Goal: Task Accomplishment & Management: Use online tool/utility

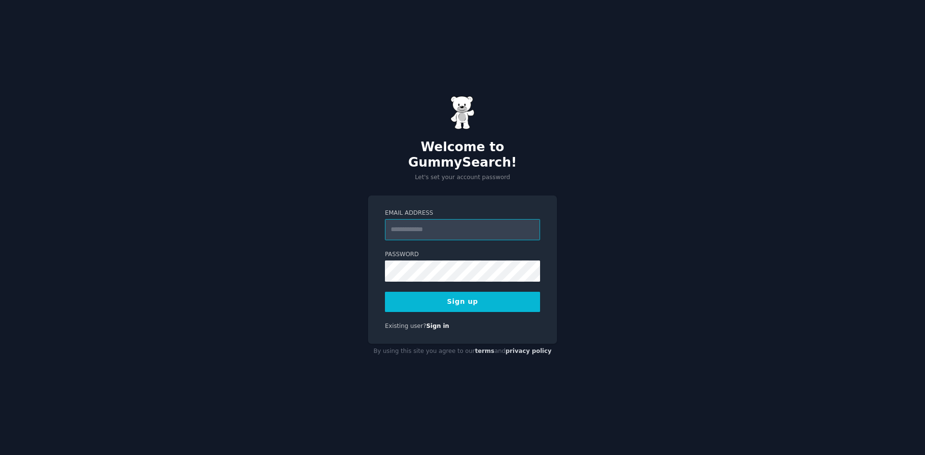
click at [449, 221] on input "Email Address" at bounding box center [462, 229] width 155 height 21
type input "**********"
click at [472, 292] on button "Sign up" at bounding box center [462, 302] width 155 height 20
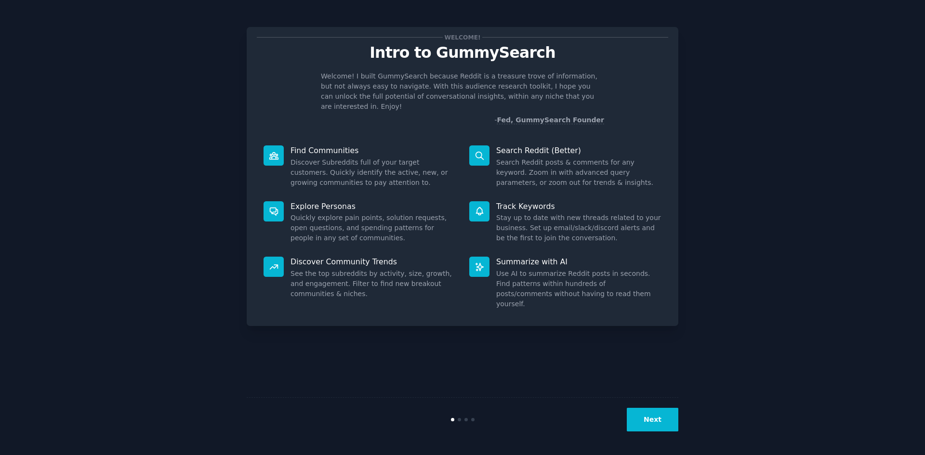
click at [648, 426] on button "Next" at bounding box center [653, 420] width 52 height 24
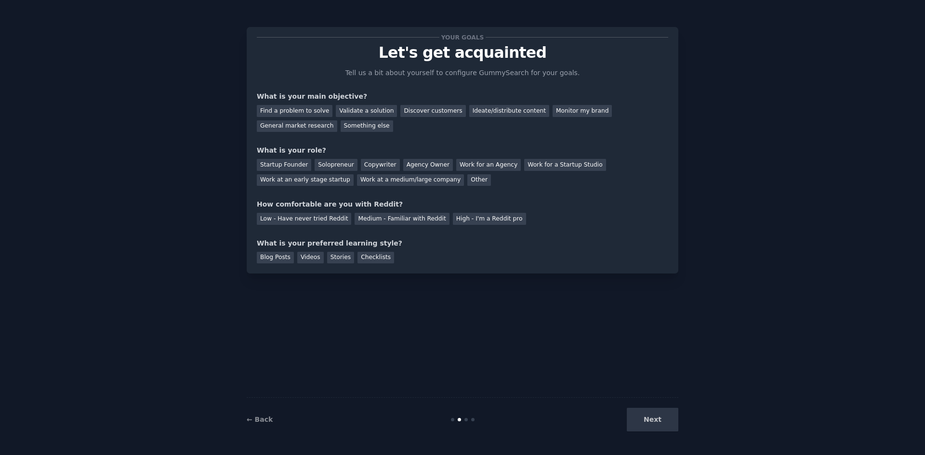
click at [648, 417] on div "Next" at bounding box center [606, 420] width 144 height 24
click at [563, 335] on div "Your goals Let's get acquainted Tell us a bit about yourself to configure Gummy…" at bounding box center [463, 227] width 432 height 428
click at [309, 109] on div "Find a problem to solve" at bounding box center [295, 111] width 76 height 12
click at [285, 166] on div "Startup Founder" at bounding box center [284, 165] width 54 height 12
click at [307, 222] on div "Low - Have never tried Reddit" at bounding box center [304, 219] width 94 height 12
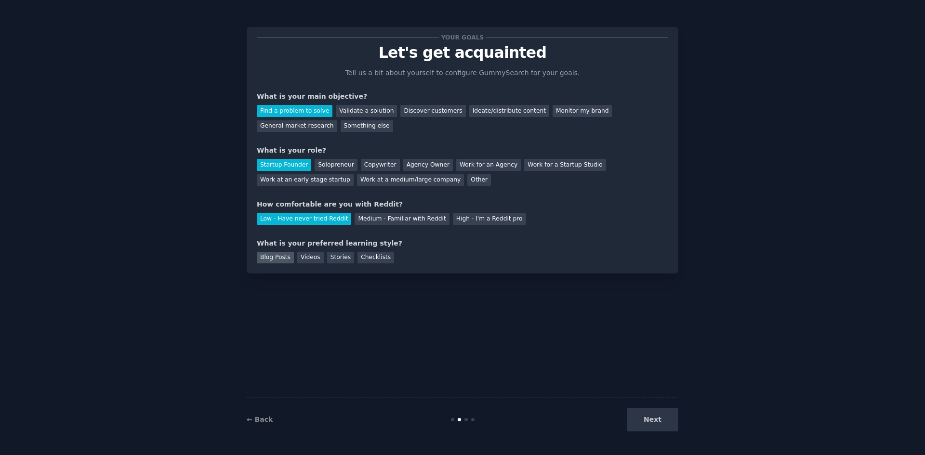
click at [280, 263] on div "Blog Posts" at bounding box center [275, 258] width 37 height 12
click at [361, 262] on div "Checklists" at bounding box center [376, 258] width 37 height 12
click at [282, 258] on div "Blog Posts" at bounding box center [275, 258] width 37 height 12
click at [656, 415] on button "Next" at bounding box center [653, 420] width 52 height 24
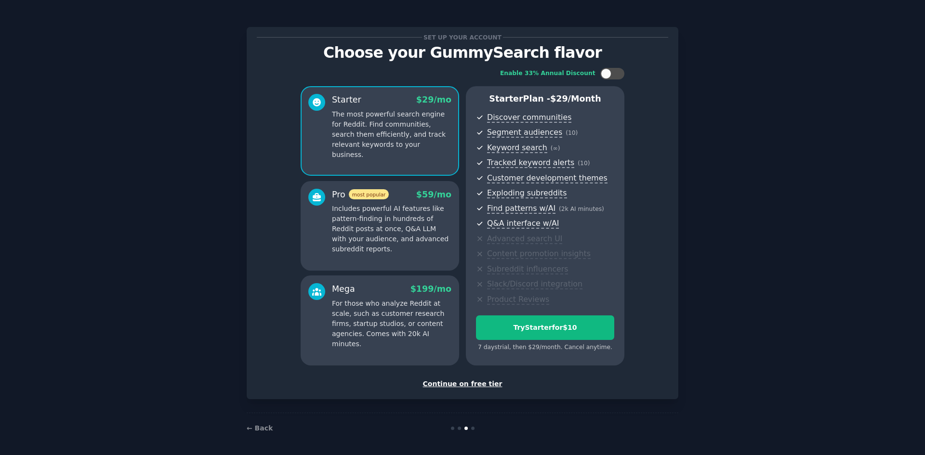
click at [476, 386] on div "Continue on free tier" at bounding box center [463, 384] width 412 height 10
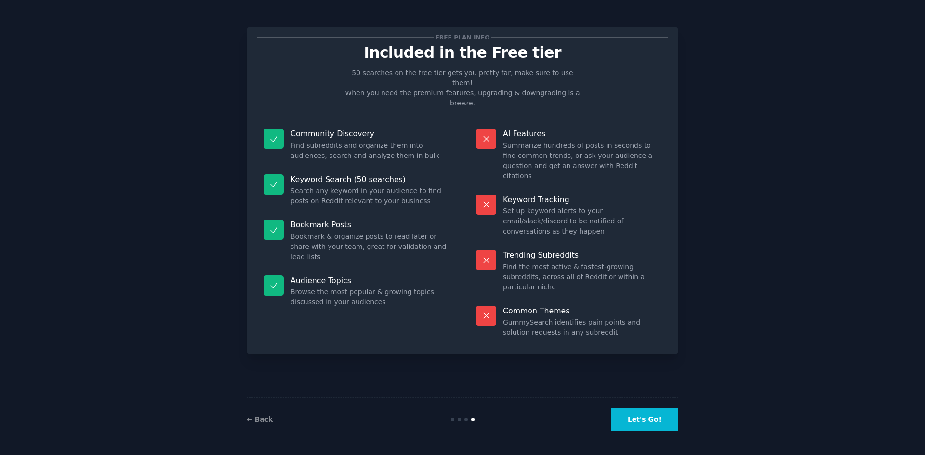
click at [647, 416] on button "Let's Go!" at bounding box center [644, 420] width 67 height 24
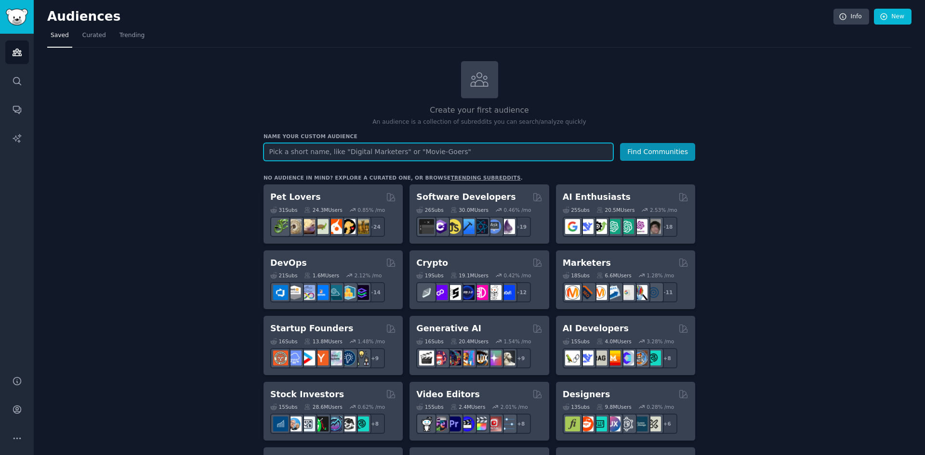
click at [379, 156] on input "text" at bounding box center [439, 152] width 350 height 18
click at [387, 156] on input "text" at bounding box center [439, 152] width 350 height 18
click at [620, 143] on button "Find Communities" at bounding box center [657, 152] width 75 height 18
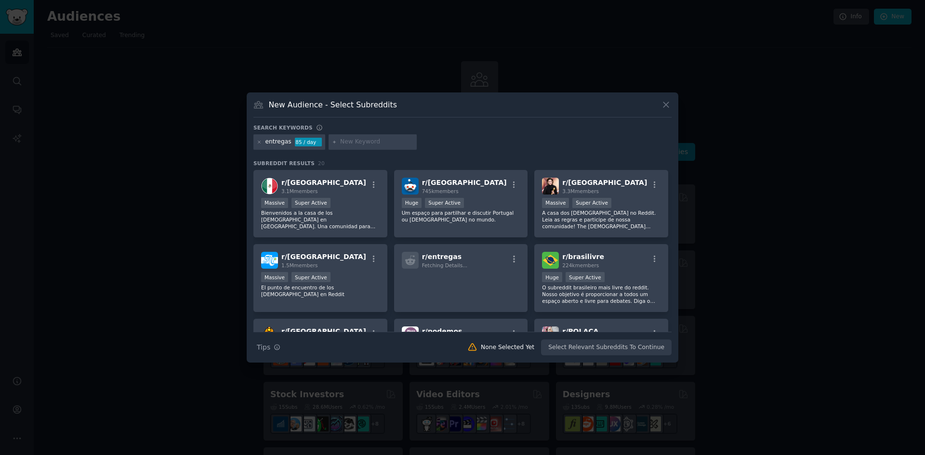
click at [279, 142] on div "entregas" at bounding box center [279, 142] width 26 height 9
click at [669, 103] on icon at bounding box center [666, 105] width 10 height 10
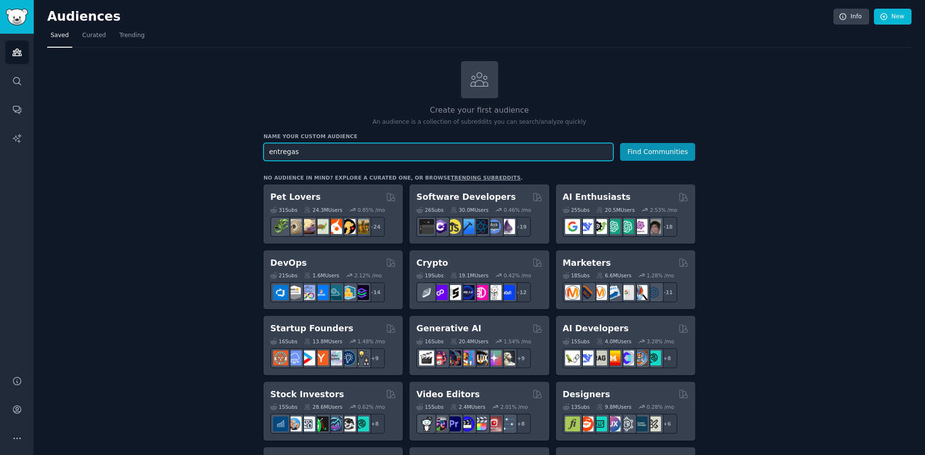
click at [362, 154] on input "entregas" at bounding box center [439, 152] width 350 height 18
type input "estoque"
click at [620, 143] on button "Find Communities" at bounding box center [657, 152] width 75 height 18
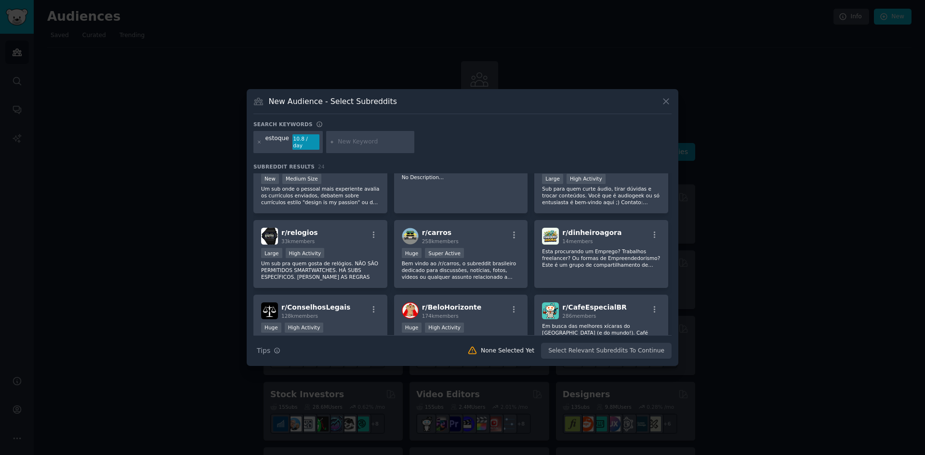
scroll to position [337, 0]
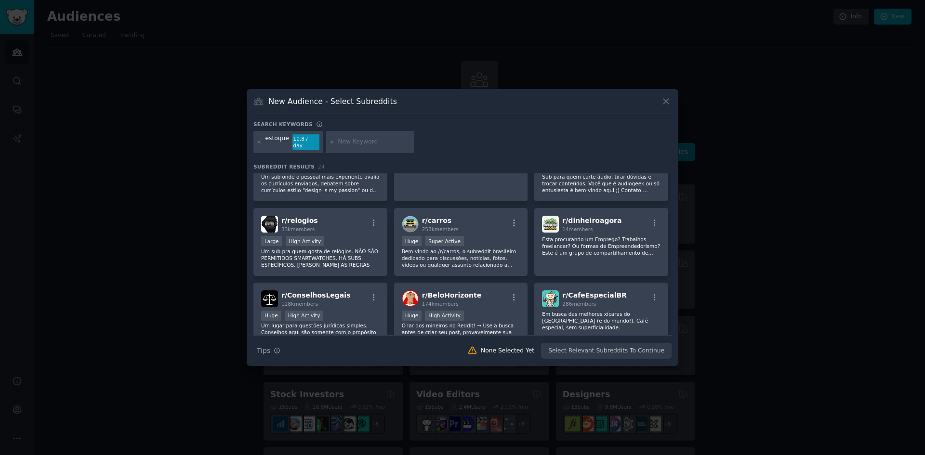
click at [661, 102] on icon at bounding box center [666, 101] width 10 height 10
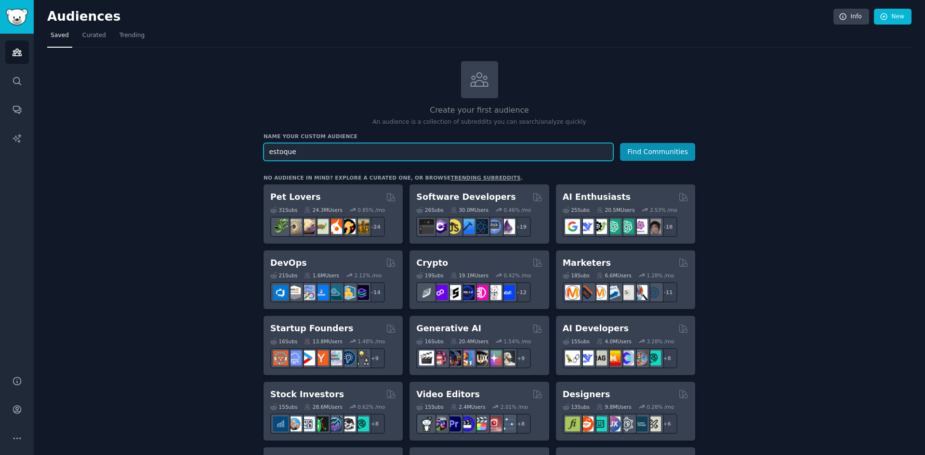
click at [413, 155] on input "estoque" at bounding box center [439, 152] width 350 height 18
click at [620, 143] on button "Find Communities" at bounding box center [657, 152] width 75 height 18
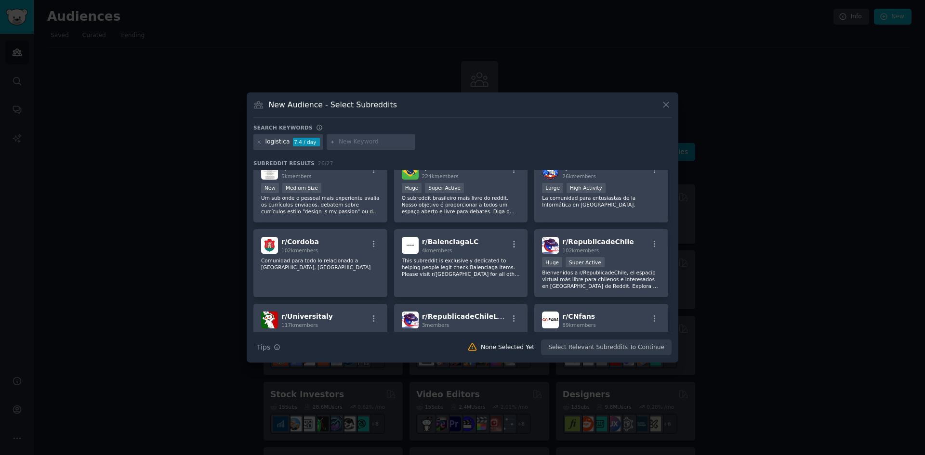
scroll to position [455, 0]
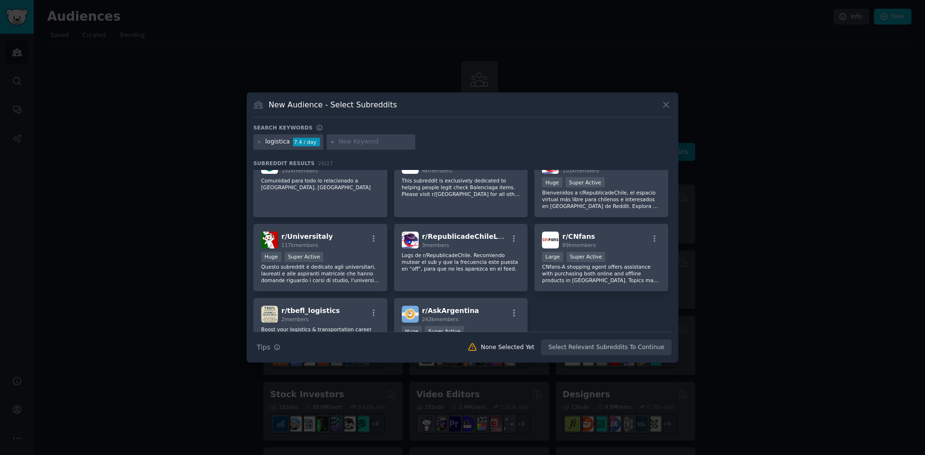
click at [663, 105] on icon at bounding box center [666, 105] width 10 height 10
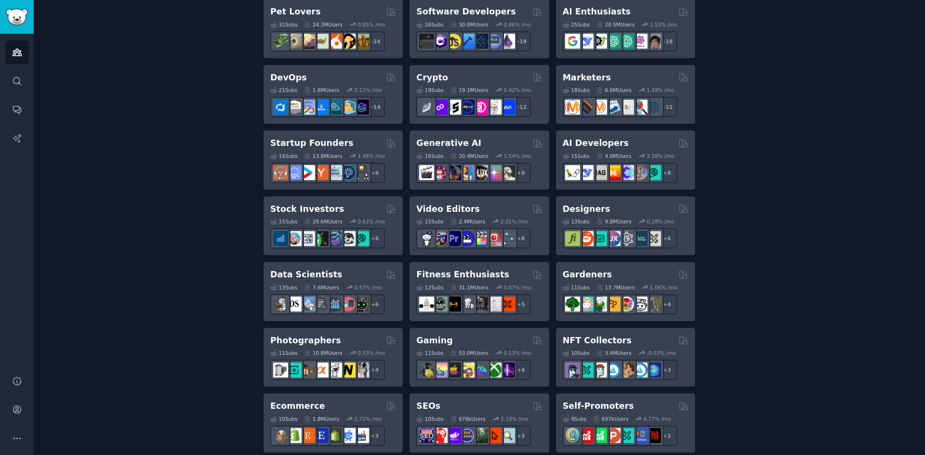
scroll to position [96, 0]
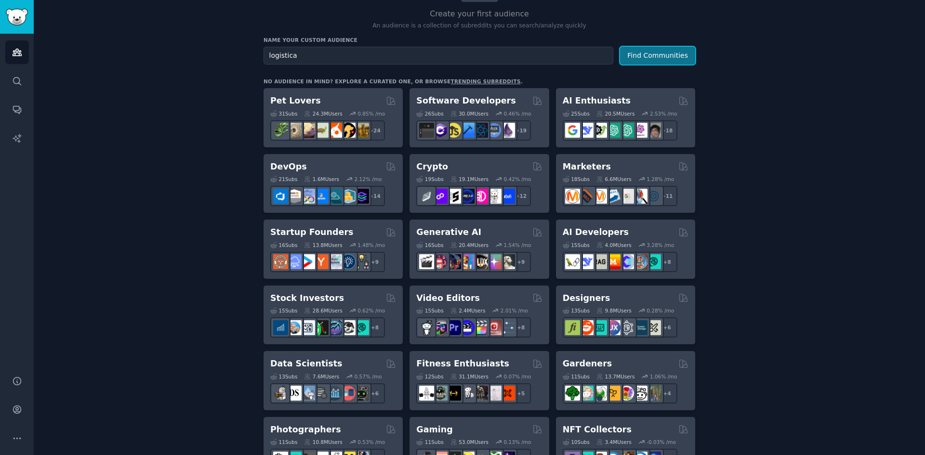
click at [628, 57] on button "Find Communities" at bounding box center [657, 56] width 75 height 18
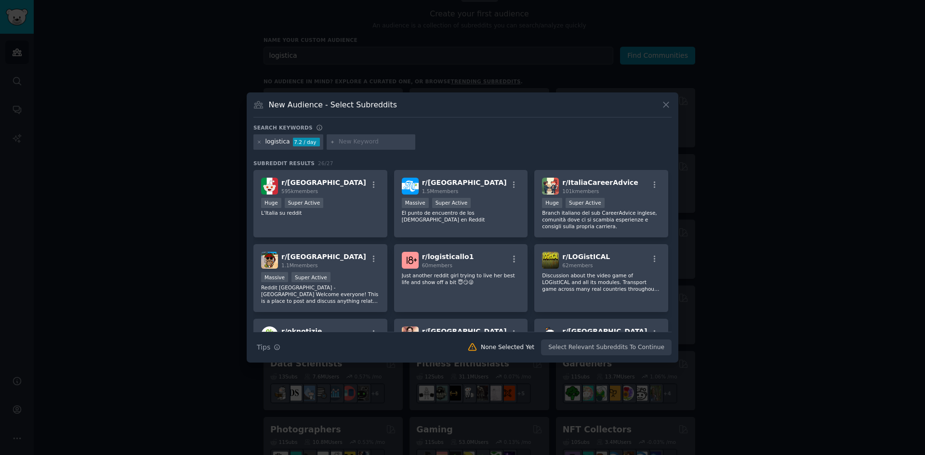
click at [665, 104] on icon at bounding box center [666, 105] width 5 height 5
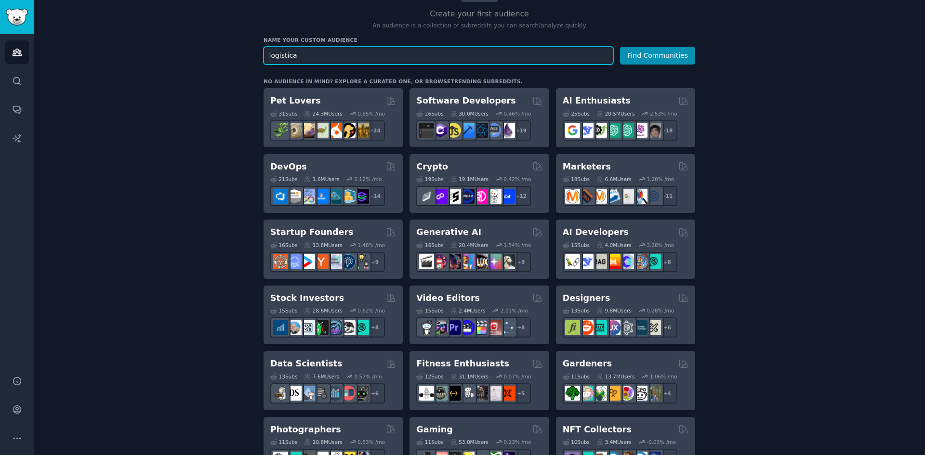
click at [396, 57] on input "logistica" at bounding box center [439, 56] width 350 height 18
paste input "s"
type input "logistics"
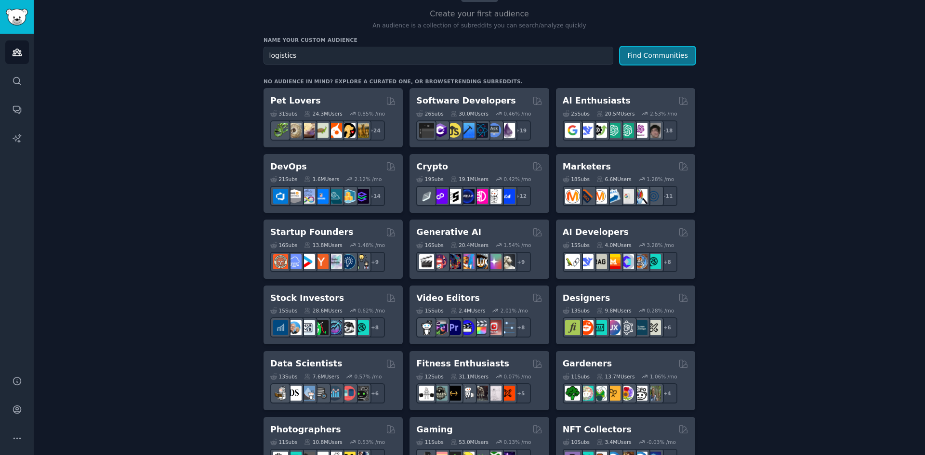
click at [639, 57] on button "Find Communities" at bounding box center [657, 56] width 75 height 18
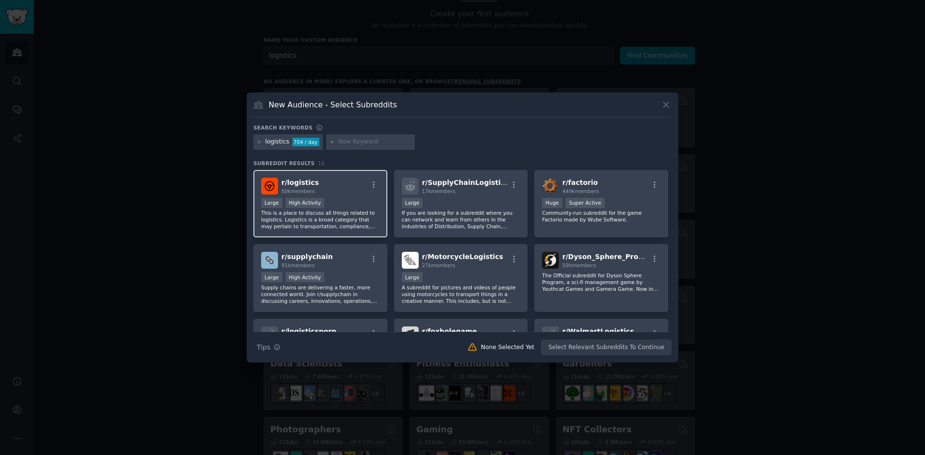
click at [345, 183] on div "r/ logistics 50k members" at bounding box center [320, 186] width 119 height 17
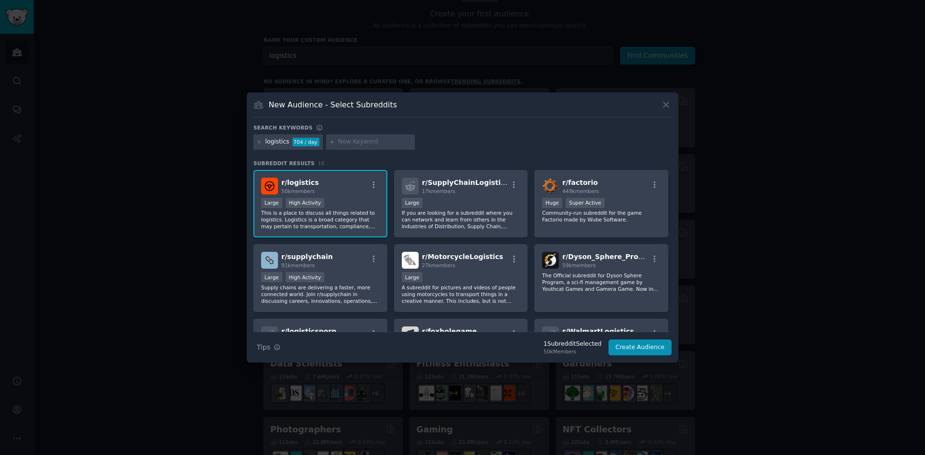
click at [373, 137] on div at bounding box center [370, 141] width 89 height 15
click at [348, 142] on input "text" at bounding box center [374, 142] width 73 height 9
paste input "stock"
type input "stock"
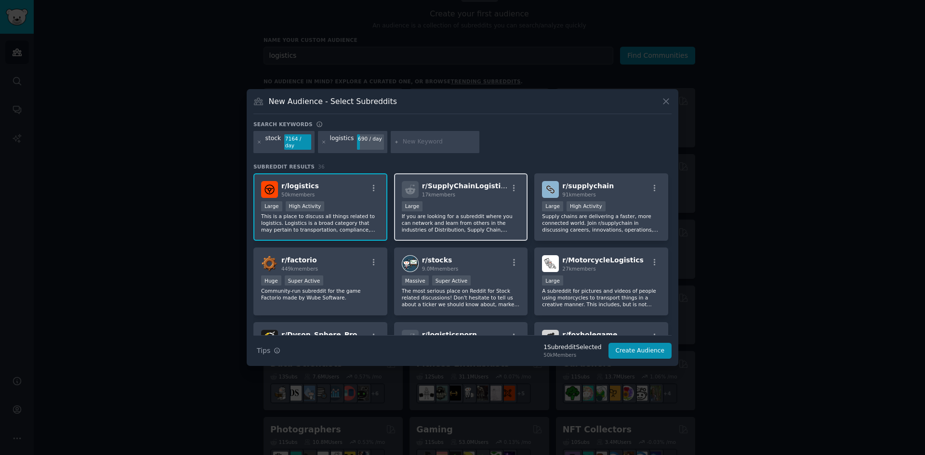
click at [469, 187] on span "r/ SupplyChainLogistics" at bounding box center [465, 186] width 87 height 8
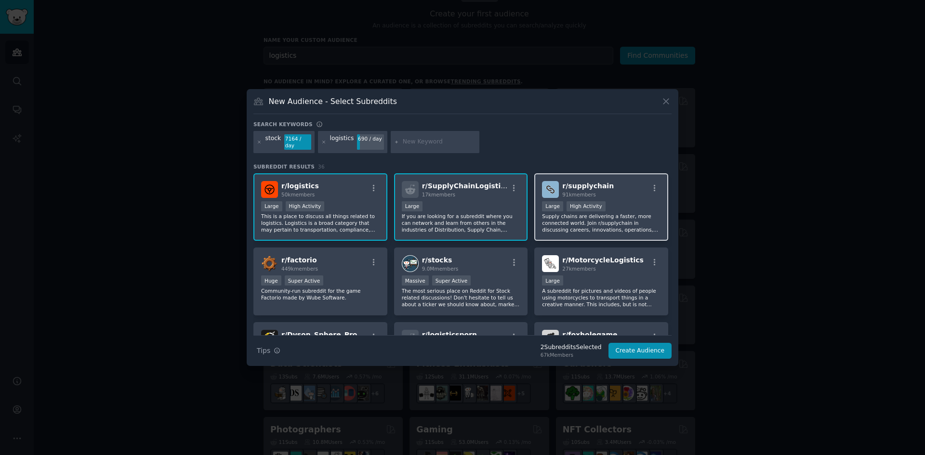
click at [563, 186] on span "r/ supplychain" at bounding box center [588, 186] width 52 height 8
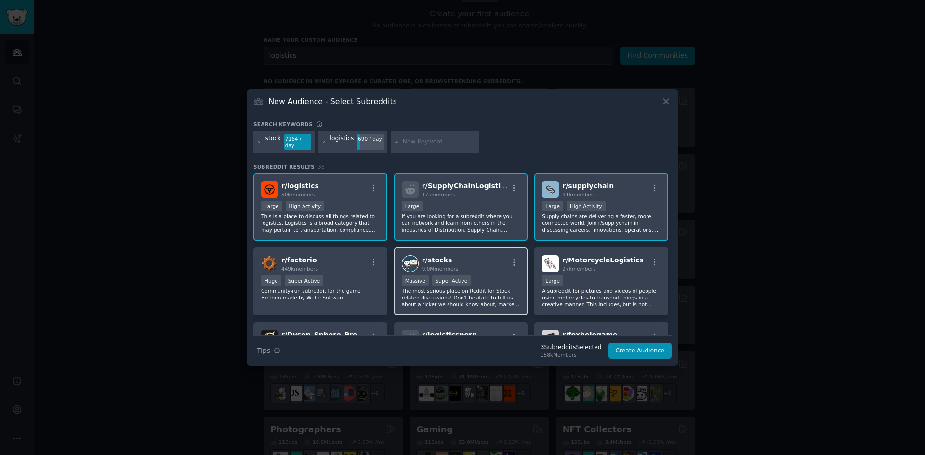
click at [464, 258] on div "r/ stocks 9.0M members" at bounding box center [461, 263] width 119 height 17
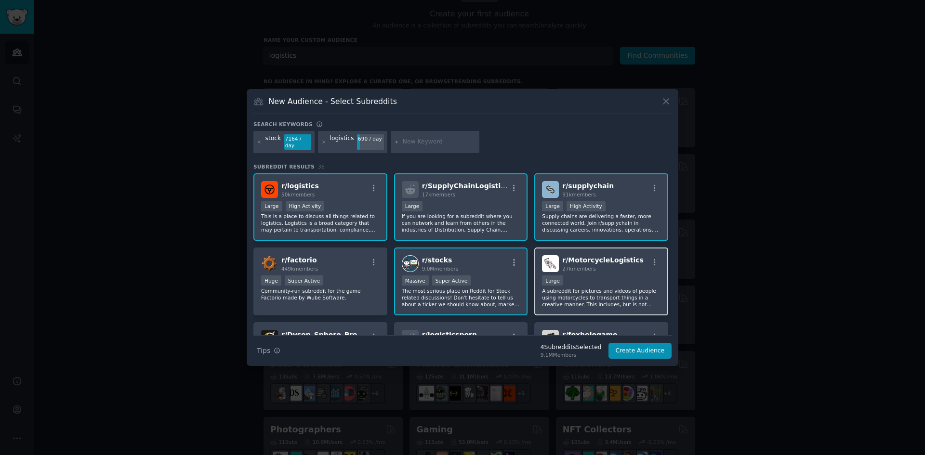
click at [621, 268] on div "27k members" at bounding box center [602, 269] width 81 height 7
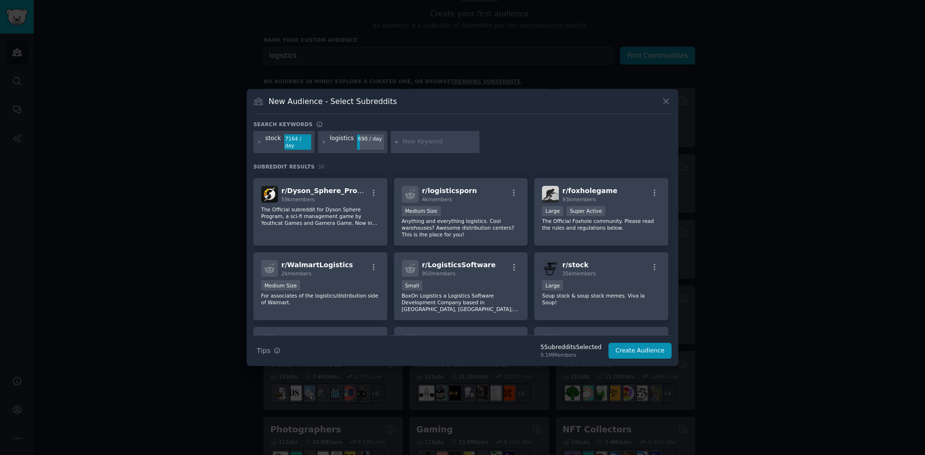
scroll to position [145, 0]
click at [637, 347] on button "Create Audience" at bounding box center [641, 351] width 64 height 16
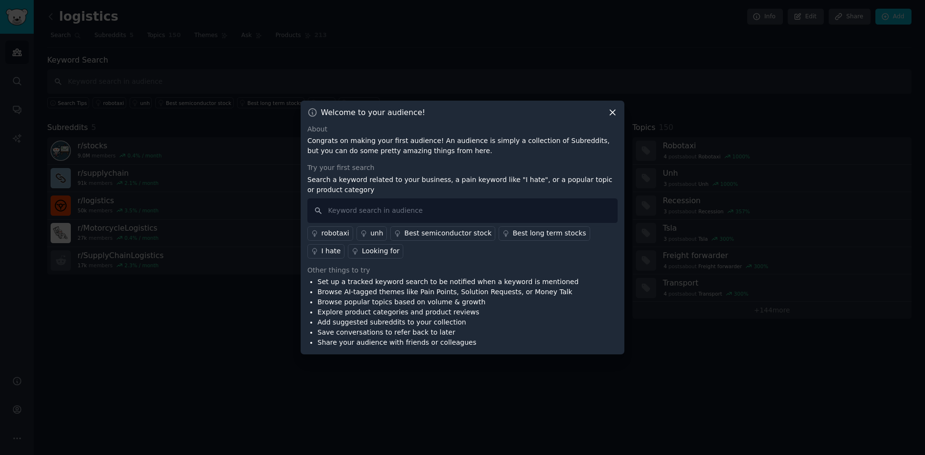
click at [613, 107] on icon at bounding box center [613, 112] width 10 height 10
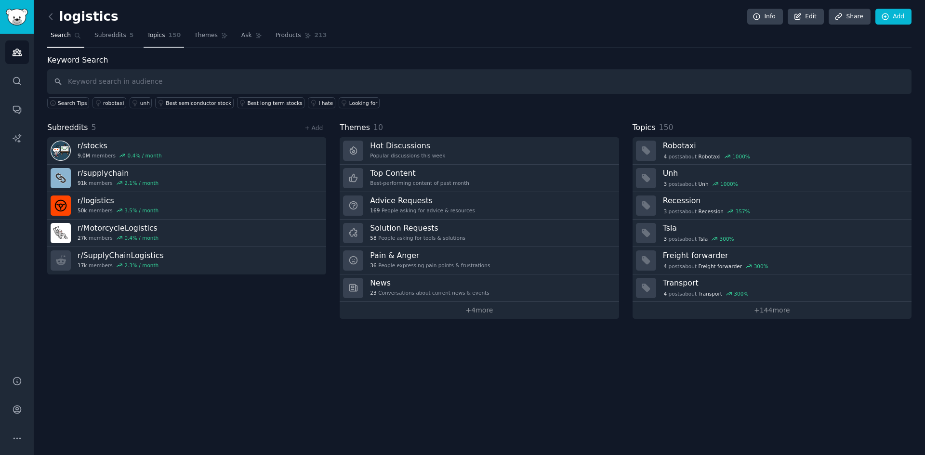
click at [147, 34] on span "Topics" at bounding box center [156, 35] width 18 height 9
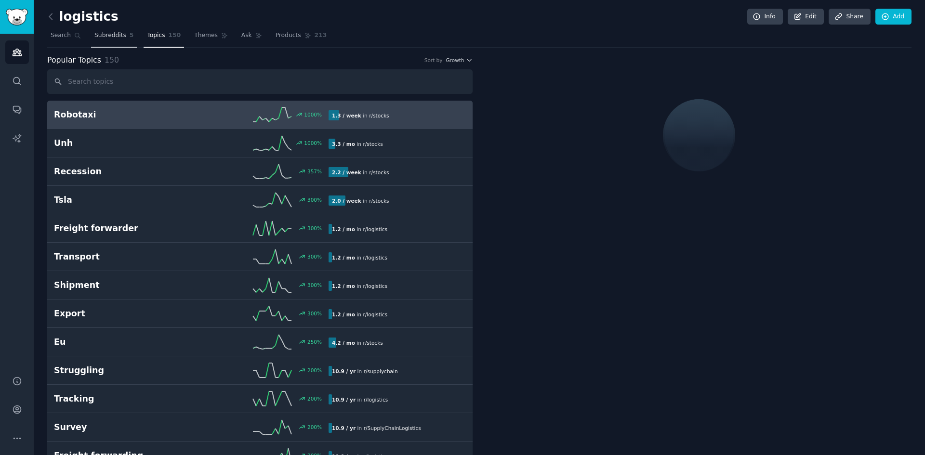
click at [103, 38] on span "Subreddits" at bounding box center [110, 35] width 32 height 9
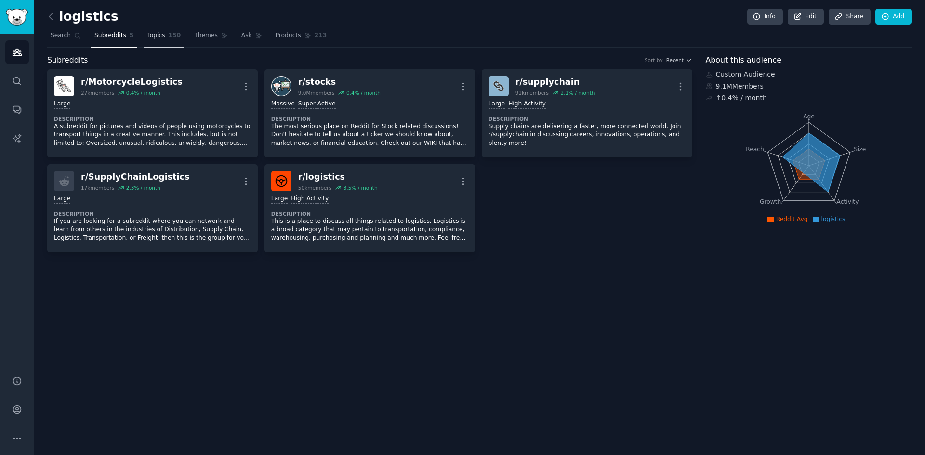
click at [169, 40] on span "150" at bounding box center [175, 35] width 13 height 9
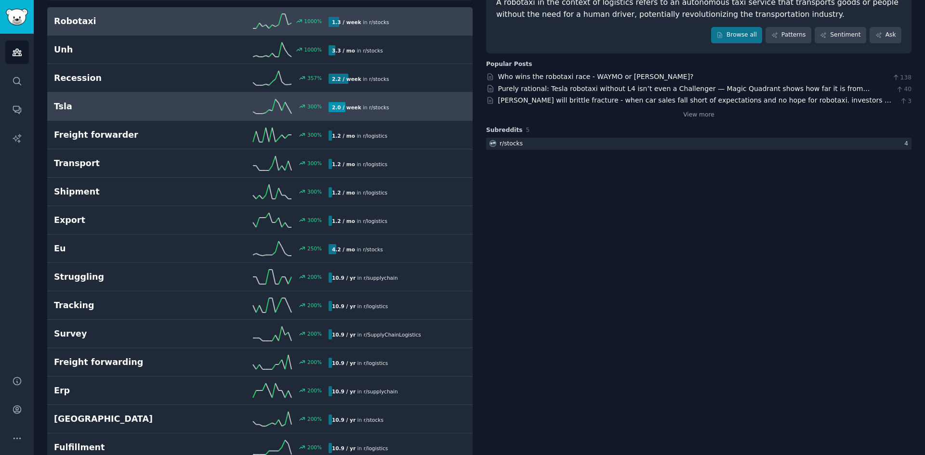
scroll to position [96, 0]
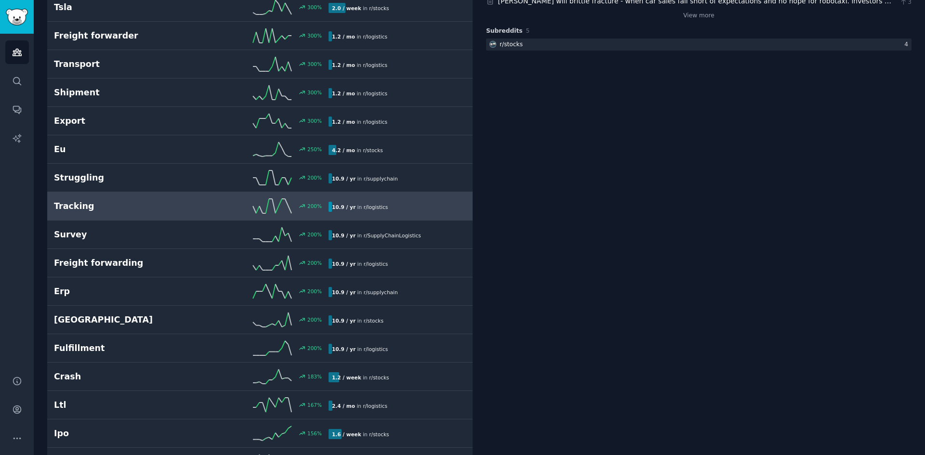
click at [145, 209] on h2 "Tracking" at bounding box center [122, 206] width 137 height 12
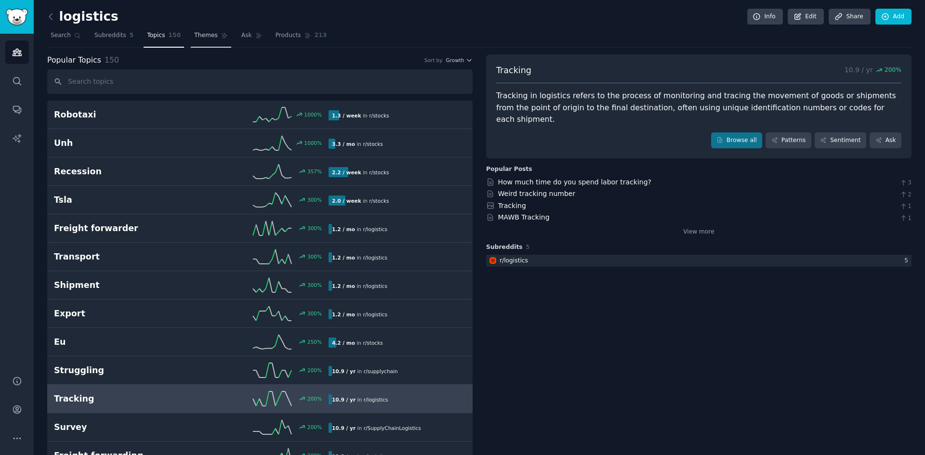
click at [196, 34] on span "Themes" at bounding box center [206, 35] width 24 height 9
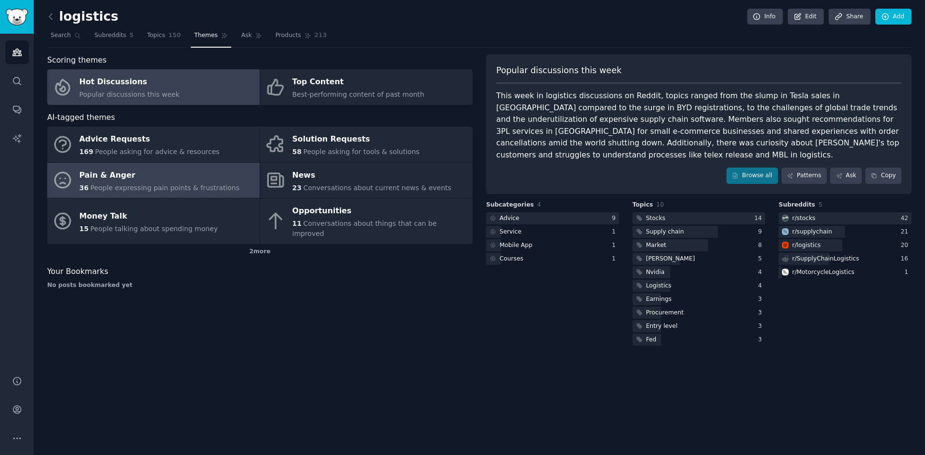
click at [202, 180] on div "Pain & Anger" at bounding box center [160, 175] width 160 height 15
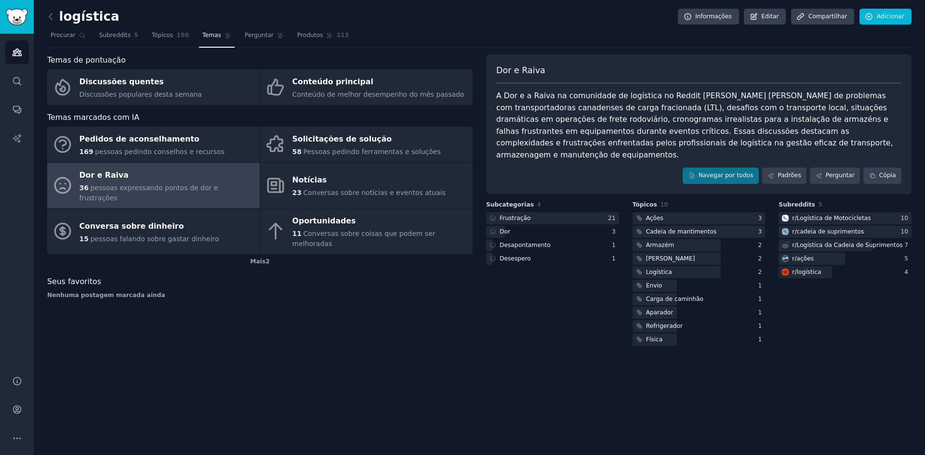
click at [636, 84] on div "Dor e Raiva A Dor e a Raiva na comunidade de logística no Reddit [PERSON_NAME] …" at bounding box center [699, 124] width 426 height 140
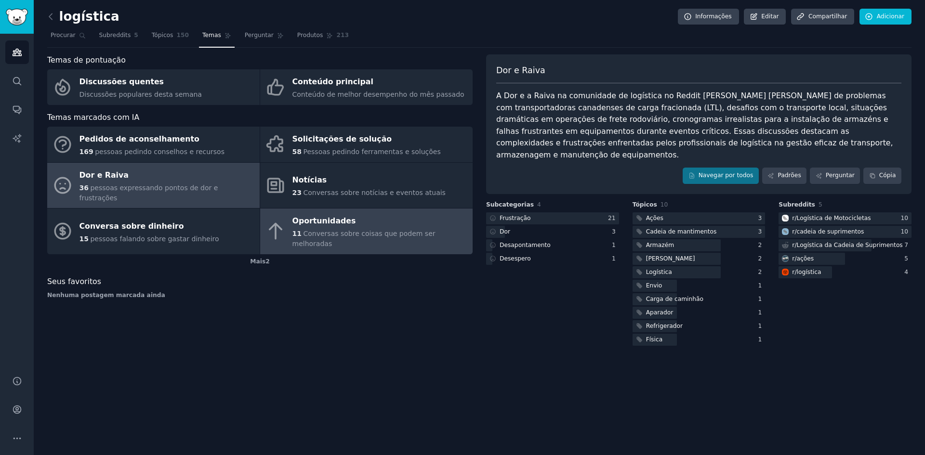
click at [318, 214] on div "Oportunidades" at bounding box center [380, 221] width 175 height 15
